Goal: Find specific page/section: Find specific page/section

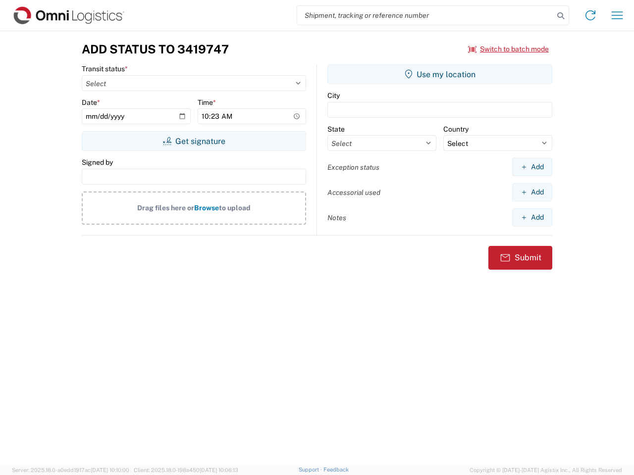
click at [425, 15] on input "search" at bounding box center [425, 15] width 257 height 19
click at [561, 16] on icon at bounding box center [561, 16] width 14 height 14
click at [590, 15] on icon at bounding box center [590, 15] width 16 height 16
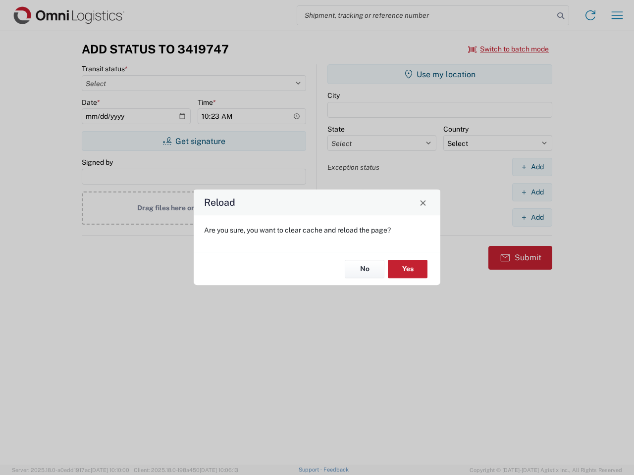
click at [617, 15] on div "Reload Are you sure, you want to clear cache and reload the page? No Yes" at bounding box center [317, 237] width 634 height 475
click at [509, 49] on div "Reload Are you sure, you want to clear cache and reload the page? No Yes" at bounding box center [317, 237] width 634 height 475
click at [194, 141] on div "Reload Are you sure, you want to clear cache and reload the page? No Yes" at bounding box center [317, 237] width 634 height 475
click at [440, 74] on div "Reload Are you sure, you want to clear cache and reload the page? No Yes" at bounding box center [317, 237] width 634 height 475
click at [532, 167] on div "Reload Are you sure, you want to clear cache and reload the page? No Yes" at bounding box center [317, 237] width 634 height 475
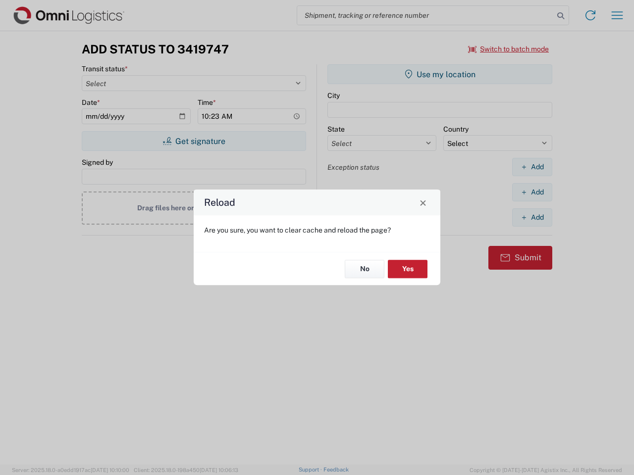
click at [532, 192] on div "Reload Are you sure, you want to clear cache and reload the page? No Yes" at bounding box center [317, 237] width 634 height 475
click at [532, 217] on div "Reload Are you sure, you want to clear cache and reload the page? No Yes" at bounding box center [317, 237] width 634 height 475
